Goal: Find specific page/section: Find specific page/section

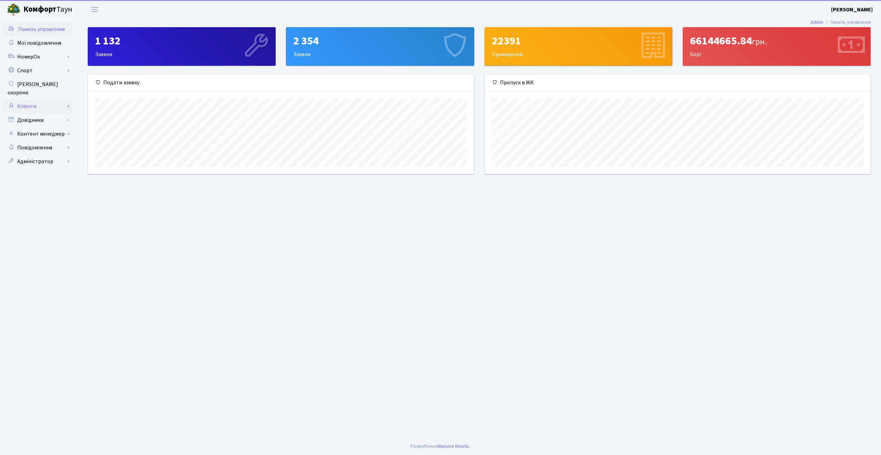
scroll to position [99, 385]
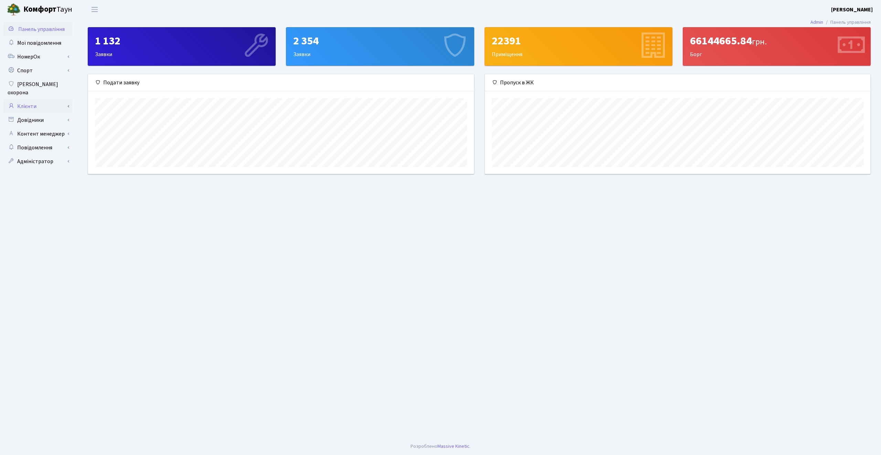
click at [36, 99] on link "Клієнти" at bounding box center [37, 106] width 69 height 14
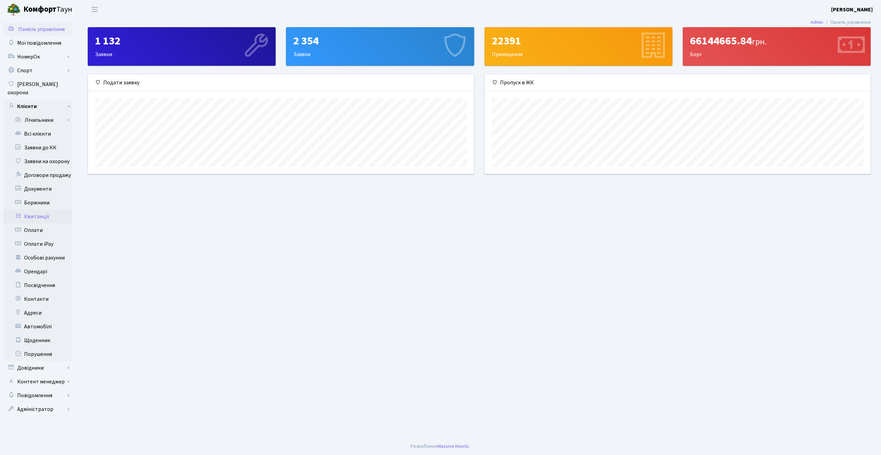
click at [42, 211] on link "Квитанції" at bounding box center [37, 216] width 69 height 14
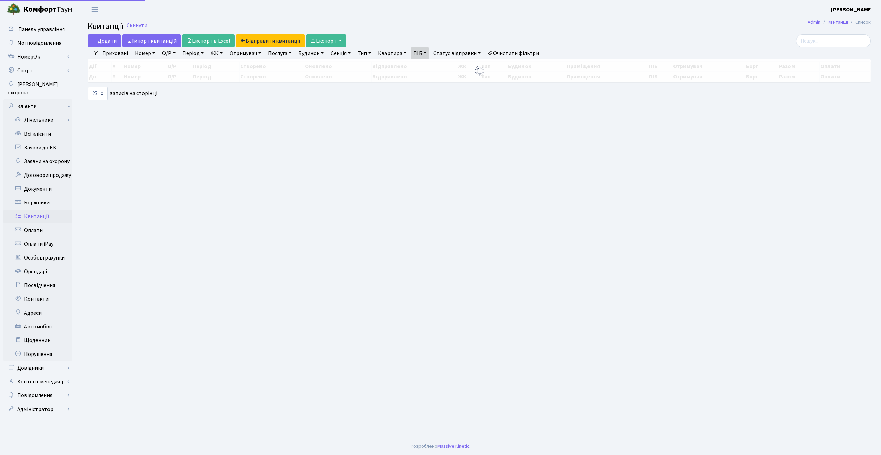
select select "25"
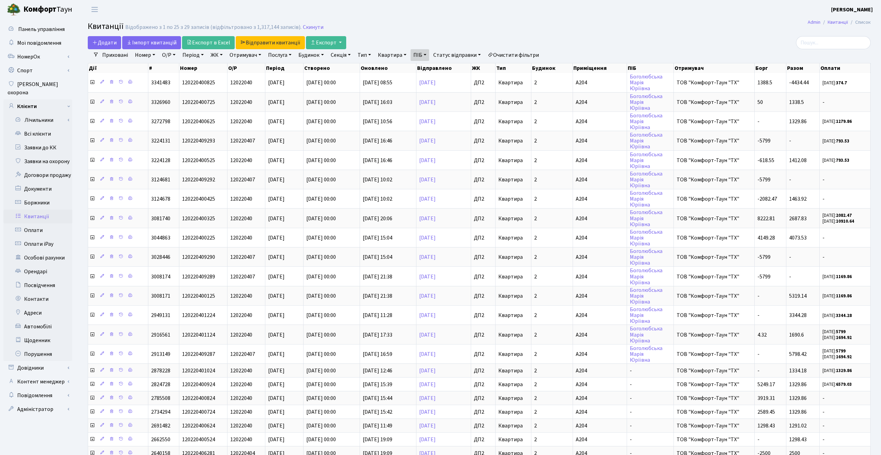
click at [520, 53] on link "Очистити фільтри" at bounding box center [513, 55] width 57 height 12
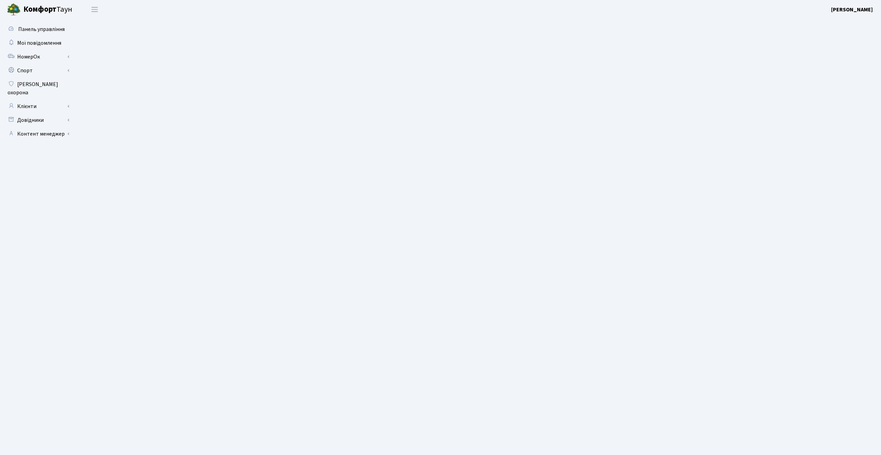
select select "25"
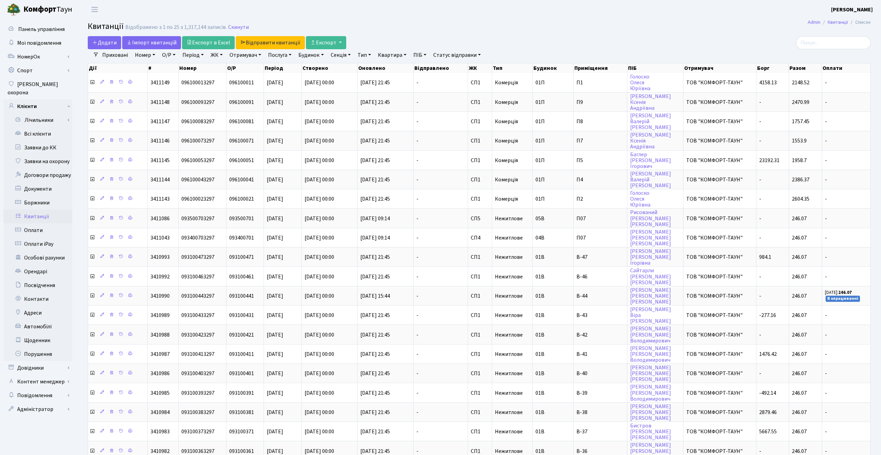
click at [399, 69] on th "Оновлено" at bounding box center [385, 68] width 56 height 10
click at [373, 69] on th "Оновлено" at bounding box center [385, 68] width 56 height 10
